Goal: Find specific page/section: Find specific page/section

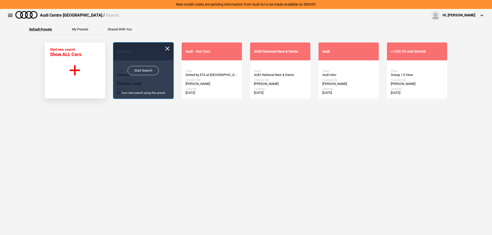
click at [130, 70] on link "Start Search" at bounding box center [143, 70] width 31 height 9
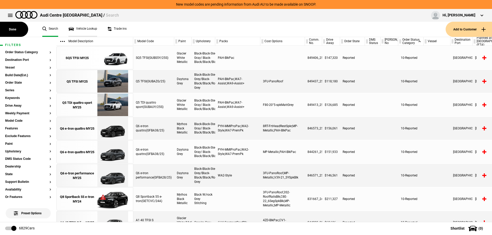
click at [89, 29] on link "Vehicle Lookup" at bounding box center [82, 29] width 29 height 15
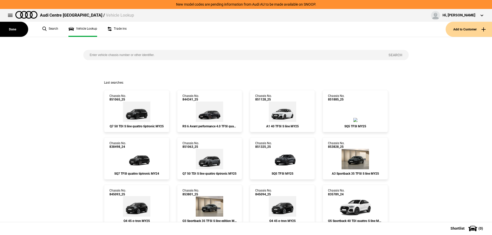
click at [215, 56] on input "search" at bounding box center [232, 55] width 299 height 10
paste input "844338"
type input "844338"
click at [252, 48] on div "844338 Search" at bounding box center [245, 59] width 333 height 44
click at [390, 52] on button "Search" at bounding box center [395, 55] width 27 height 10
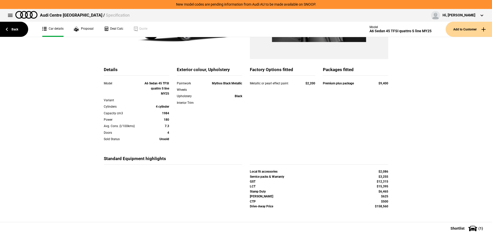
scroll to position [101, 0]
click at [11, 25] on link "Back" at bounding box center [14, 29] width 28 height 15
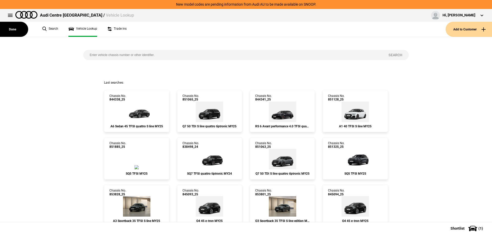
click at [151, 53] on input "search" at bounding box center [232, 55] width 299 height 10
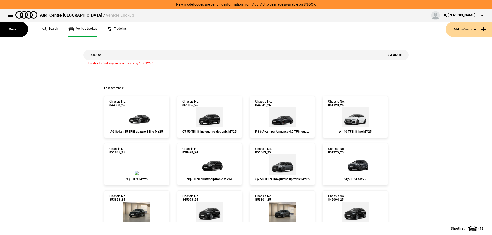
click at [165, 56] on input "d009265" at bounding box center [232, 55] width 299 height 10
paste input "WAUZZZ4M7SD00962"
type input "[US_VEHICLE_IDENTIFICATION_NUMBER]"
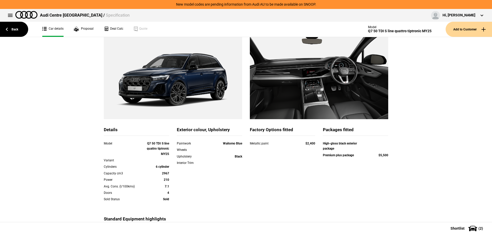
scroll to position [51, 0]
